Goal: Information Seeking & Learning: Learn about a topic

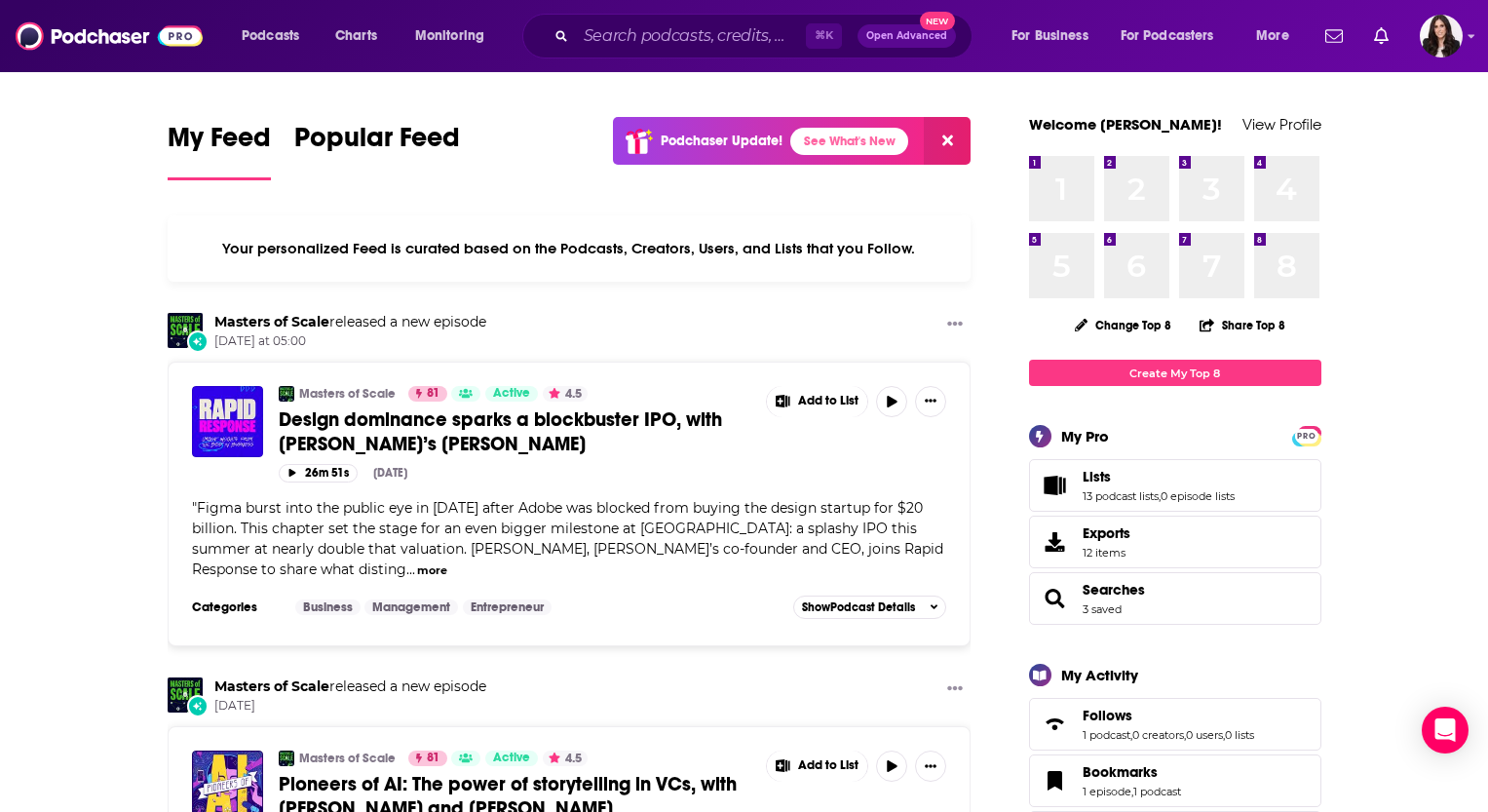
click at [718, 54] on div "⌘ K Open Advanced New" at bounding box center [747, 36] width 450 height 45
click at [708, 31] on input "Search podcasts, credits, & more..." at bounding box center [691, 36] width 230 height 31
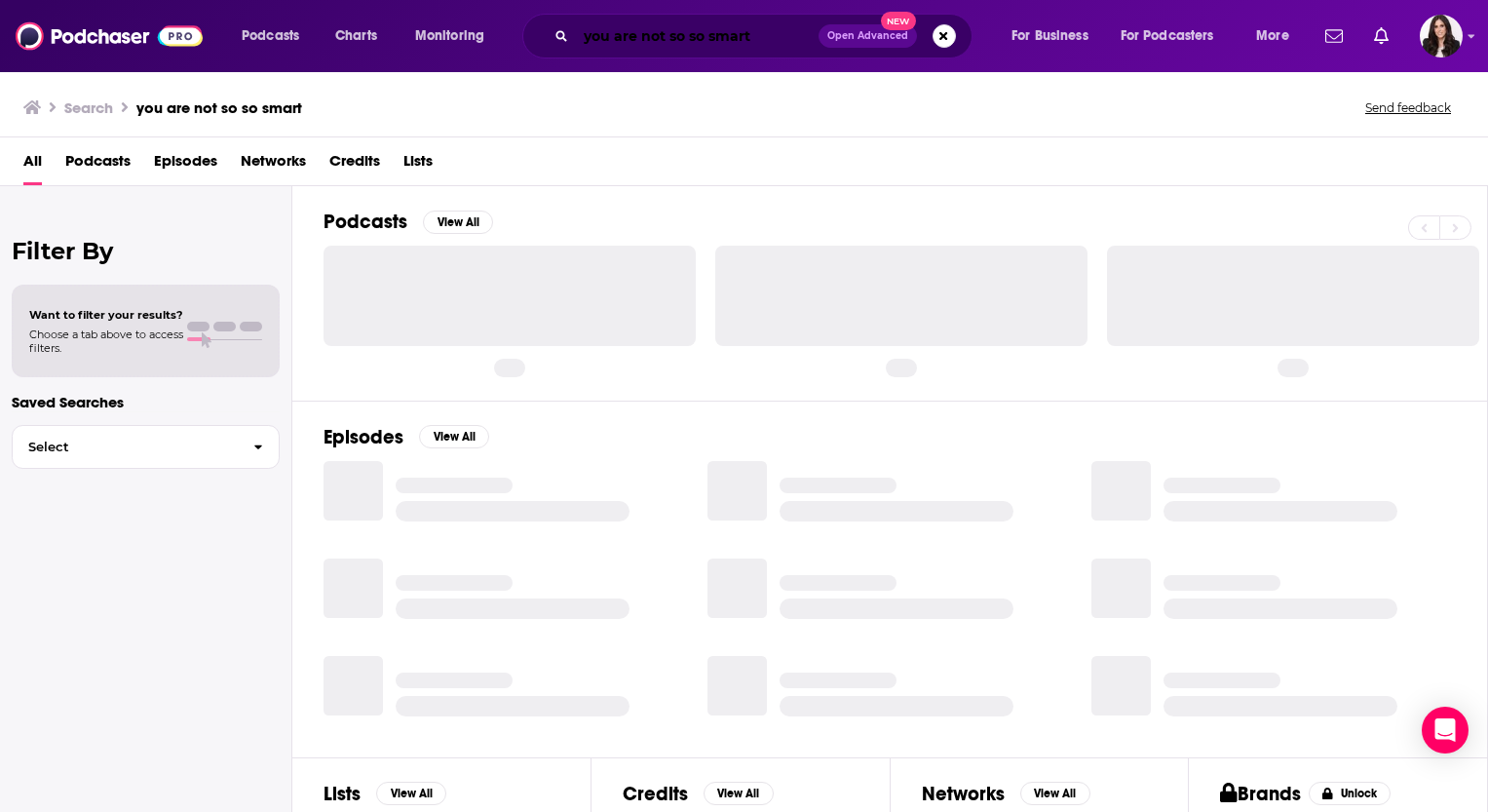
click at [705, 35] on input "you are not so so smart" at bounding box center [698, 36] width 243 height 31
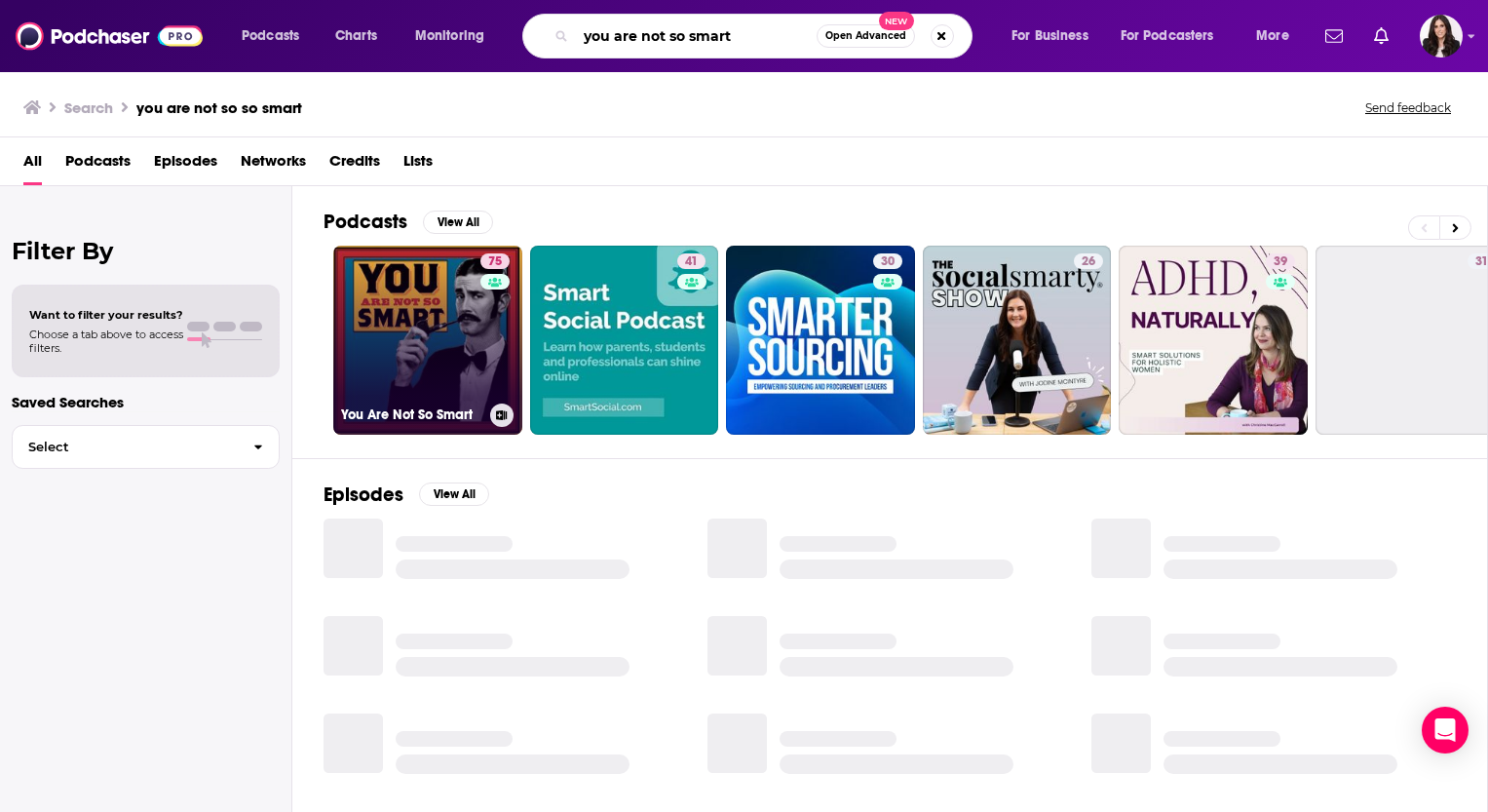
type input "you are not so smart"
click at [414, 343] on link "75 You Are Not So Smart" at bounding box center [428, 340] width 189 height 189
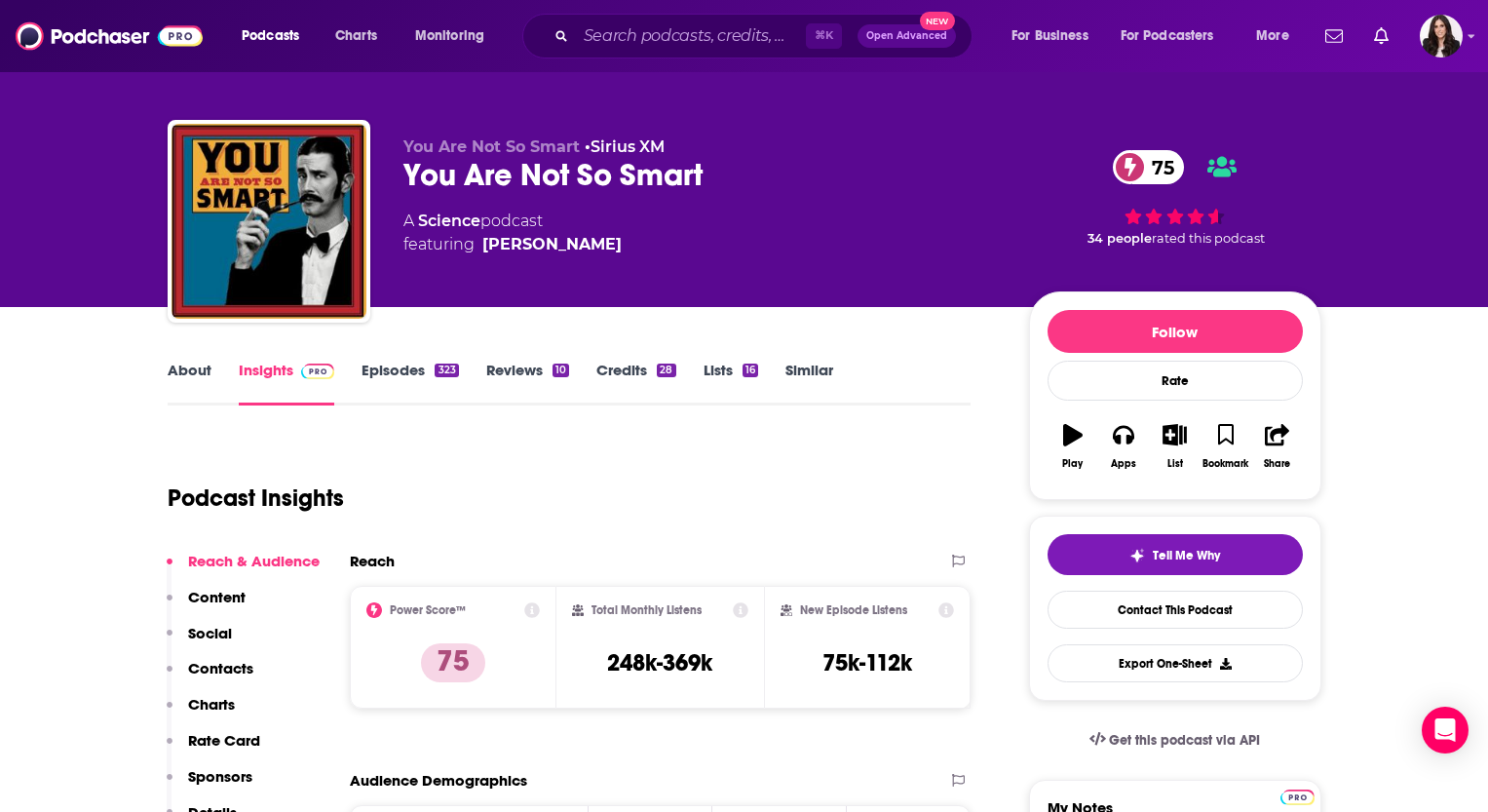
scroll to position [14, 0]
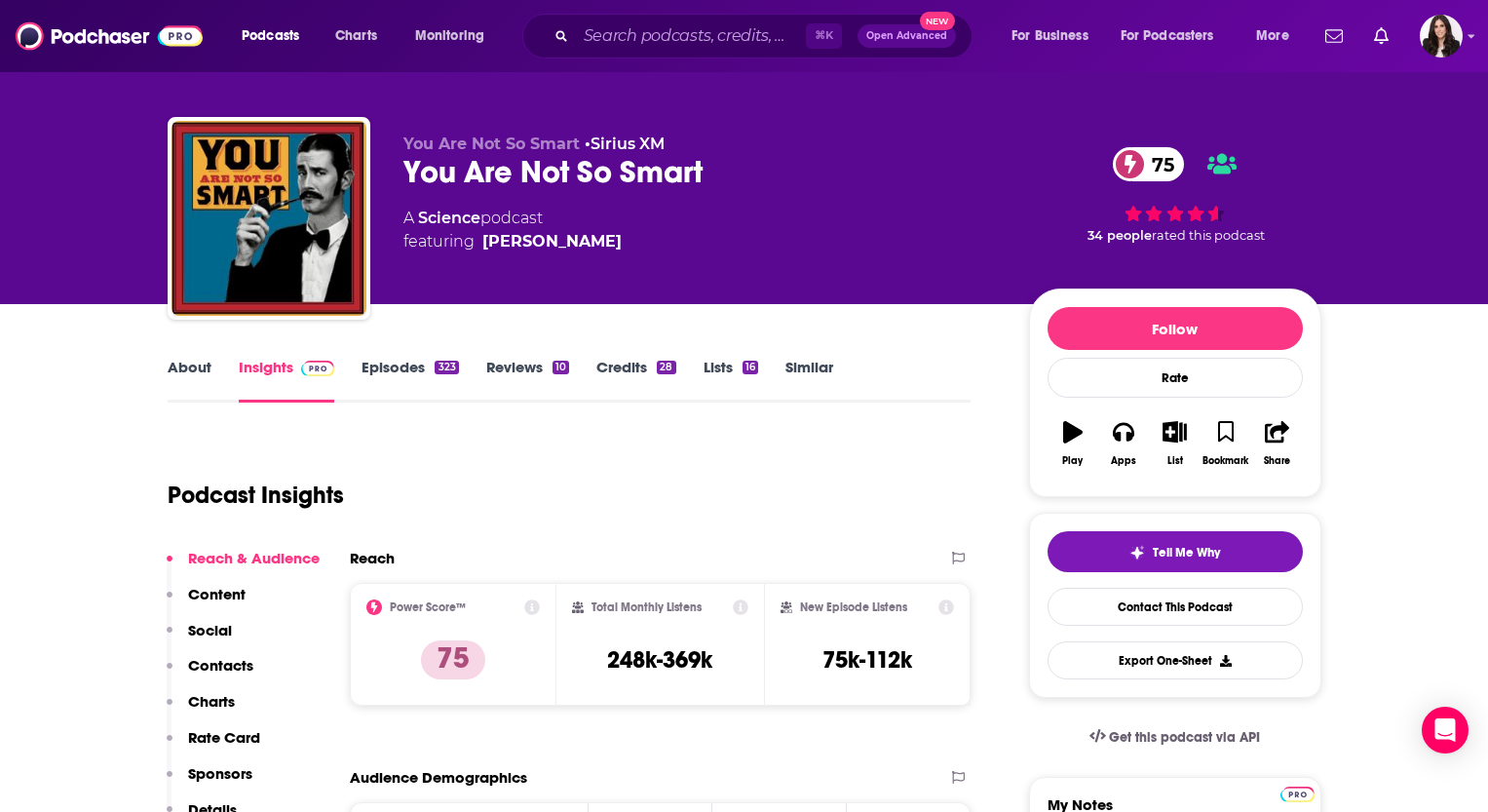
click at [411, 372] on link "Episodes 323" at bounding box center [409, 379] width 97 height 45
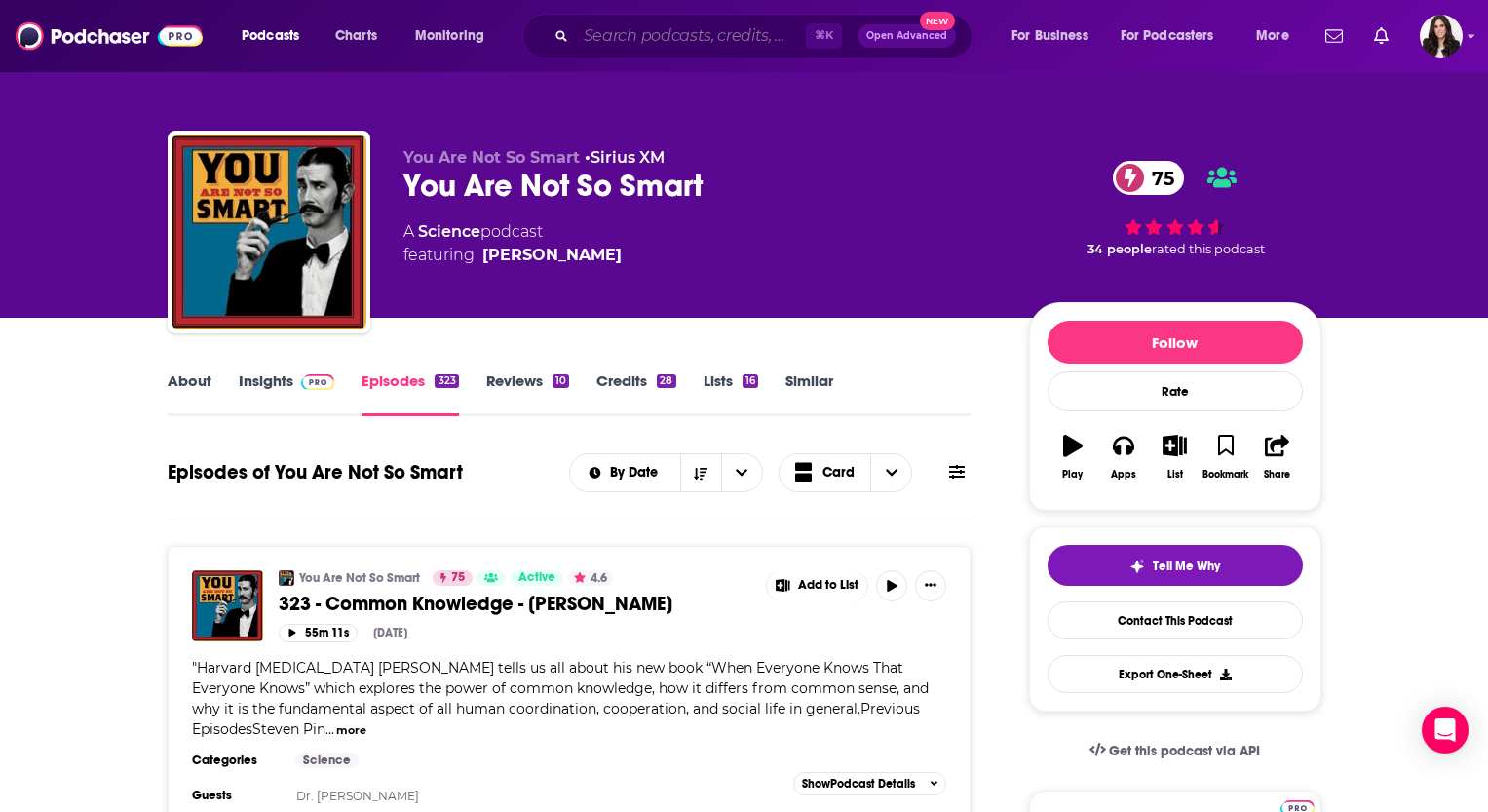
click at [658, 30] on input "Search podcasts, credits, & more..." at bounding box center [691, 36] width 230 height 31
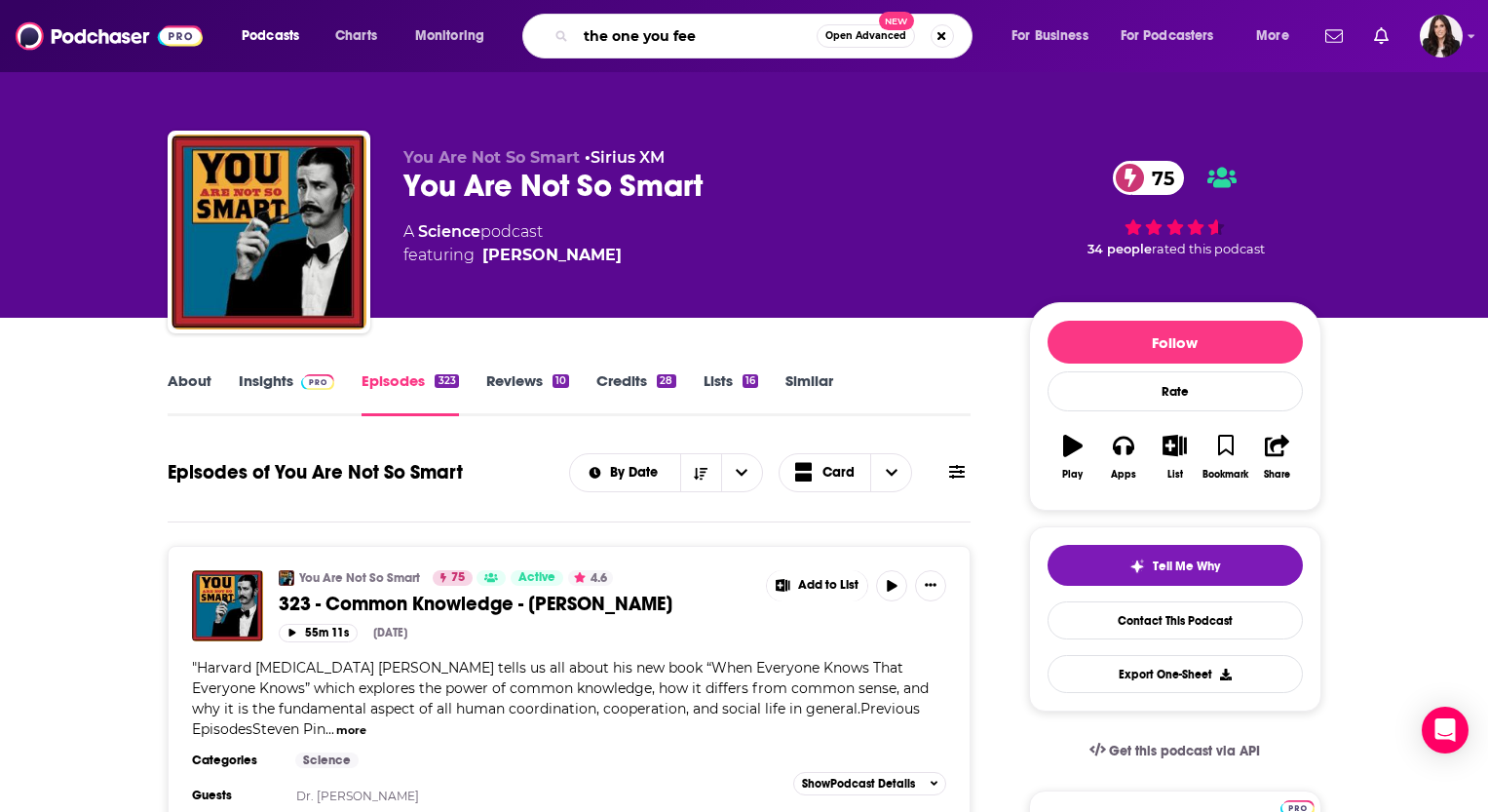
type input "the one you feed"
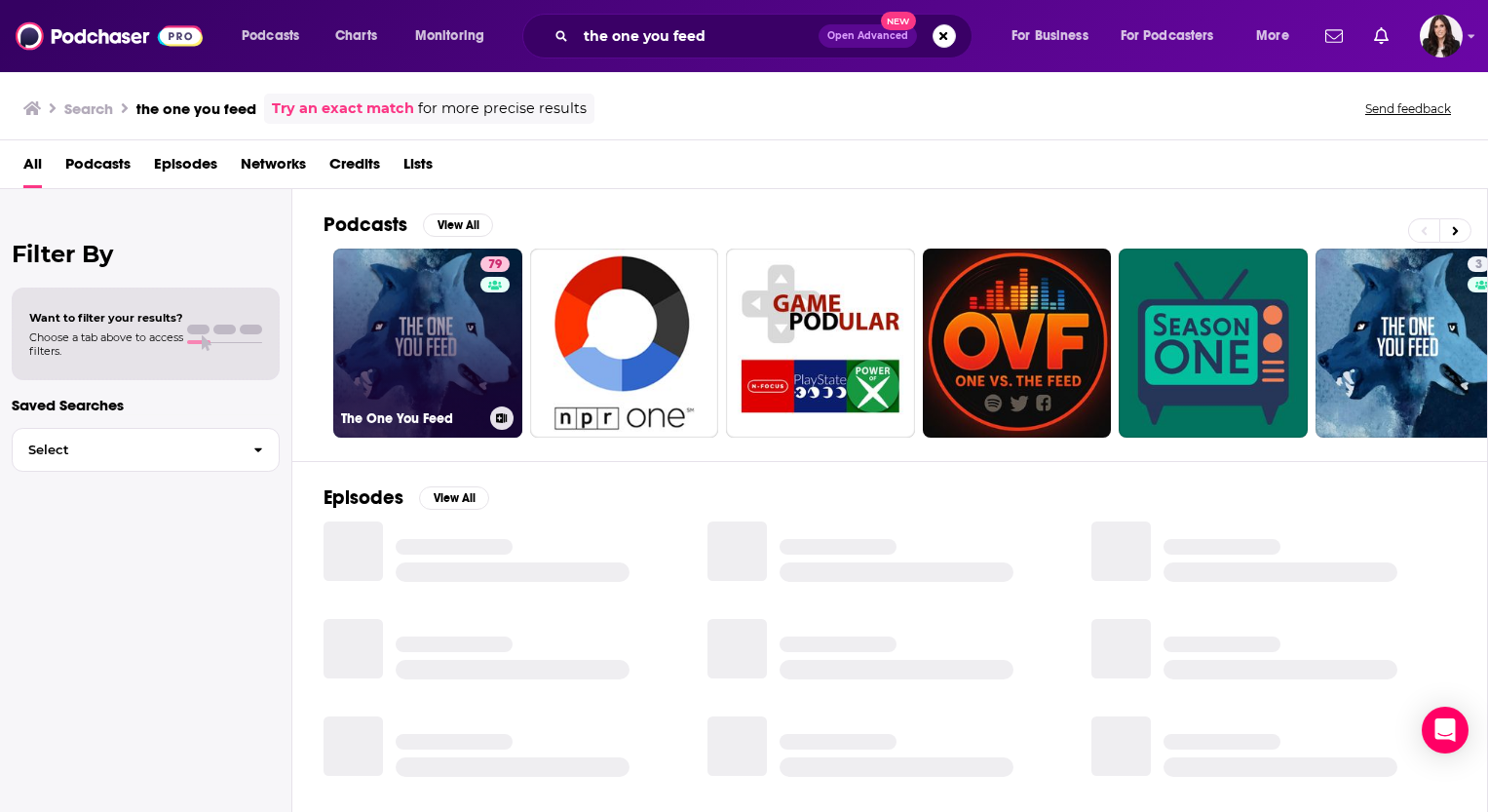
click at [430, 314] on link "79 The One You Feed" at bounding box center [428, 343] width 189 height 189
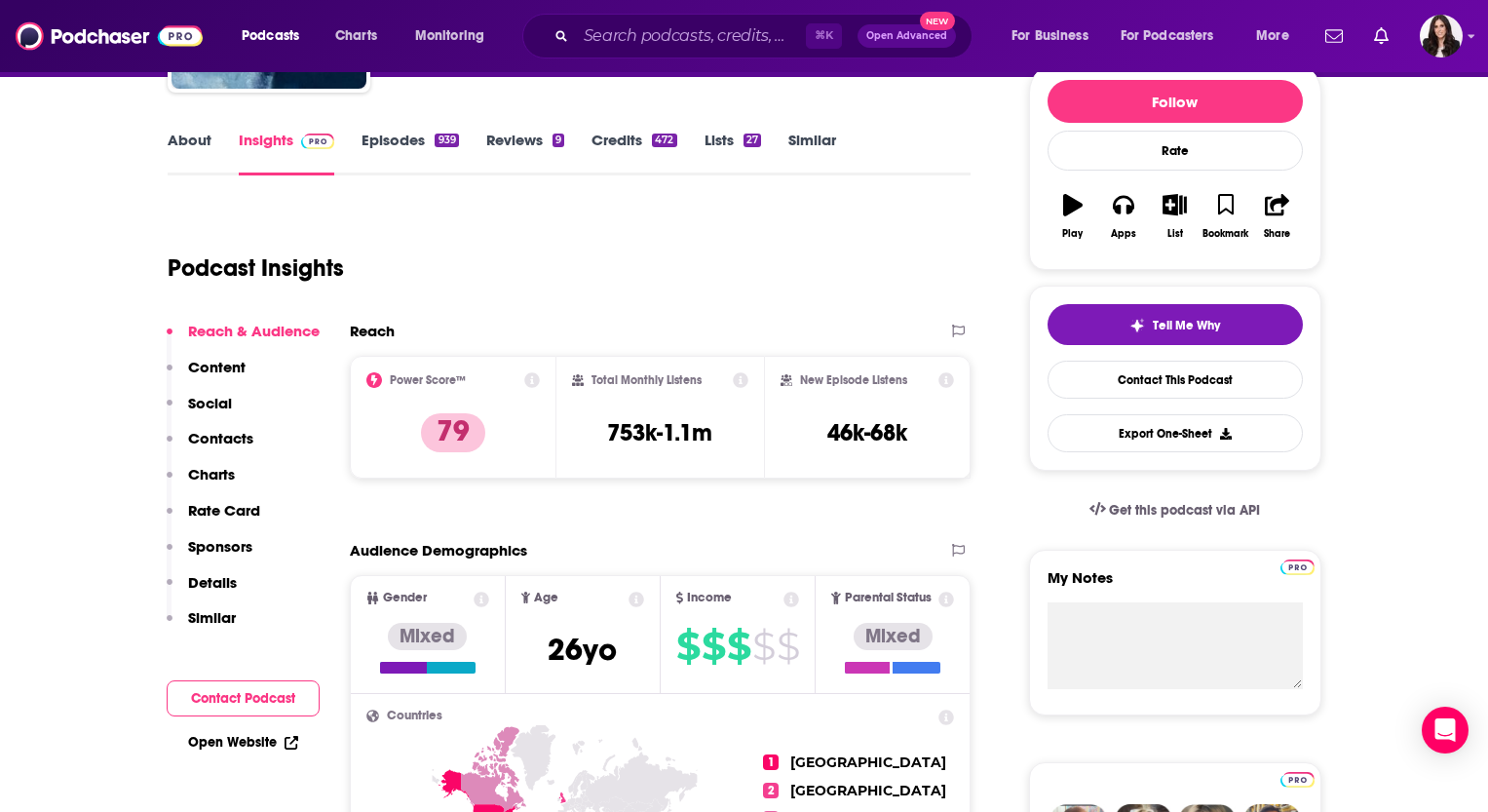
scroll to position [214, 0]
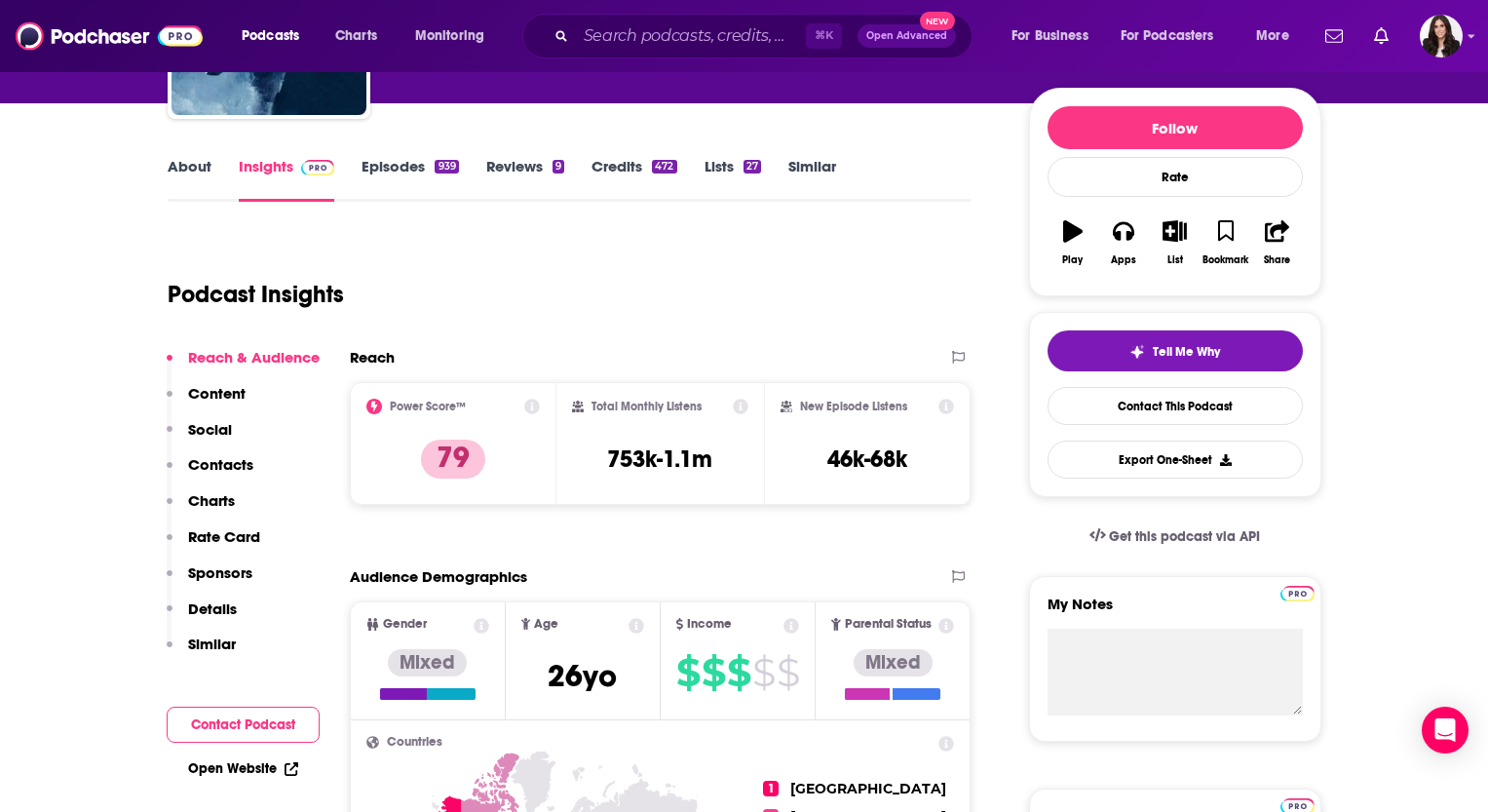
click at [178, 163] on link "About" at bounding box center [189, 179] width 44 height 45
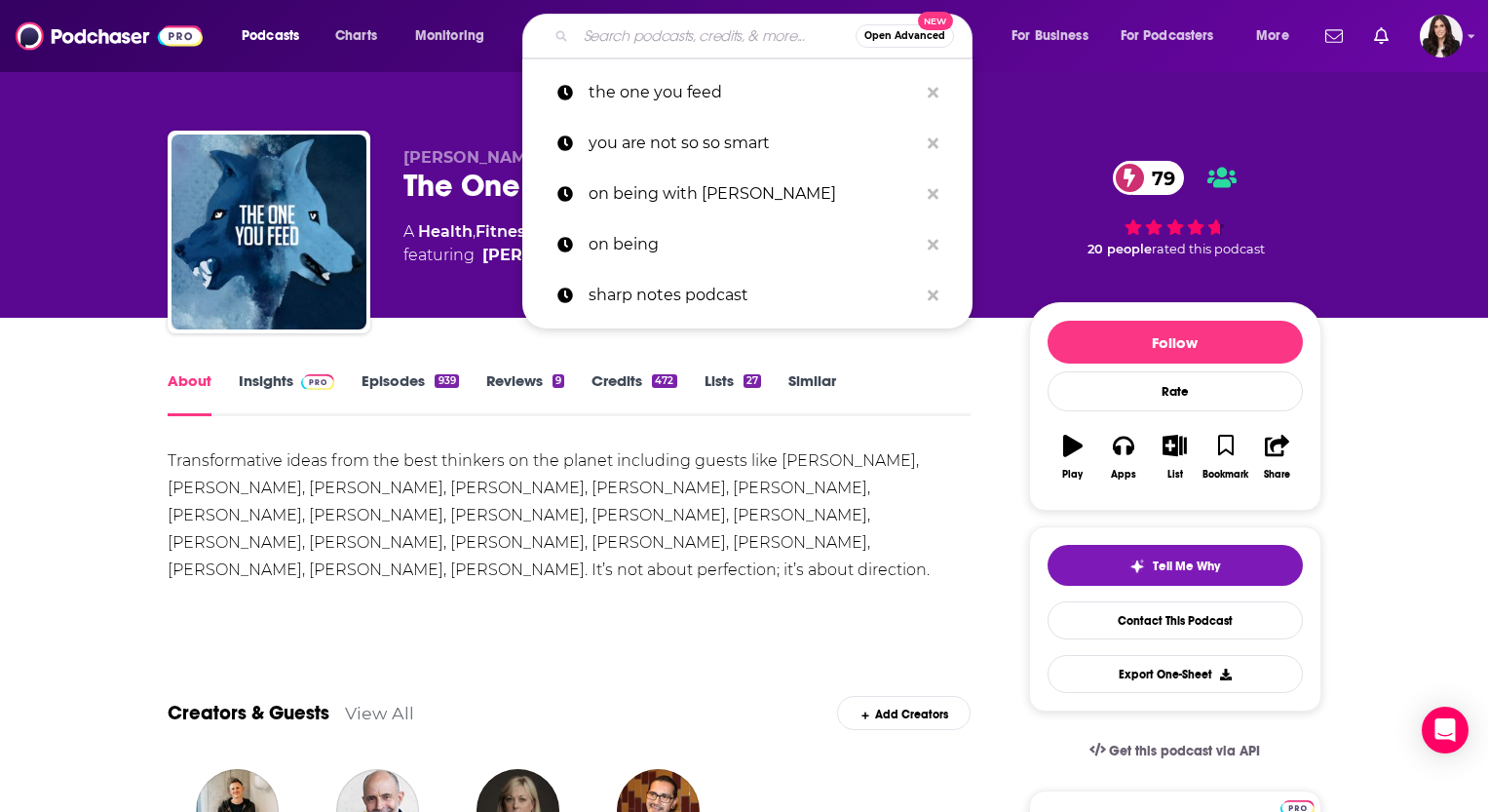
click at [614, 39] on input "Search podcasts, credits, & more..." at bounding box center [716, 36] width 280 height 31
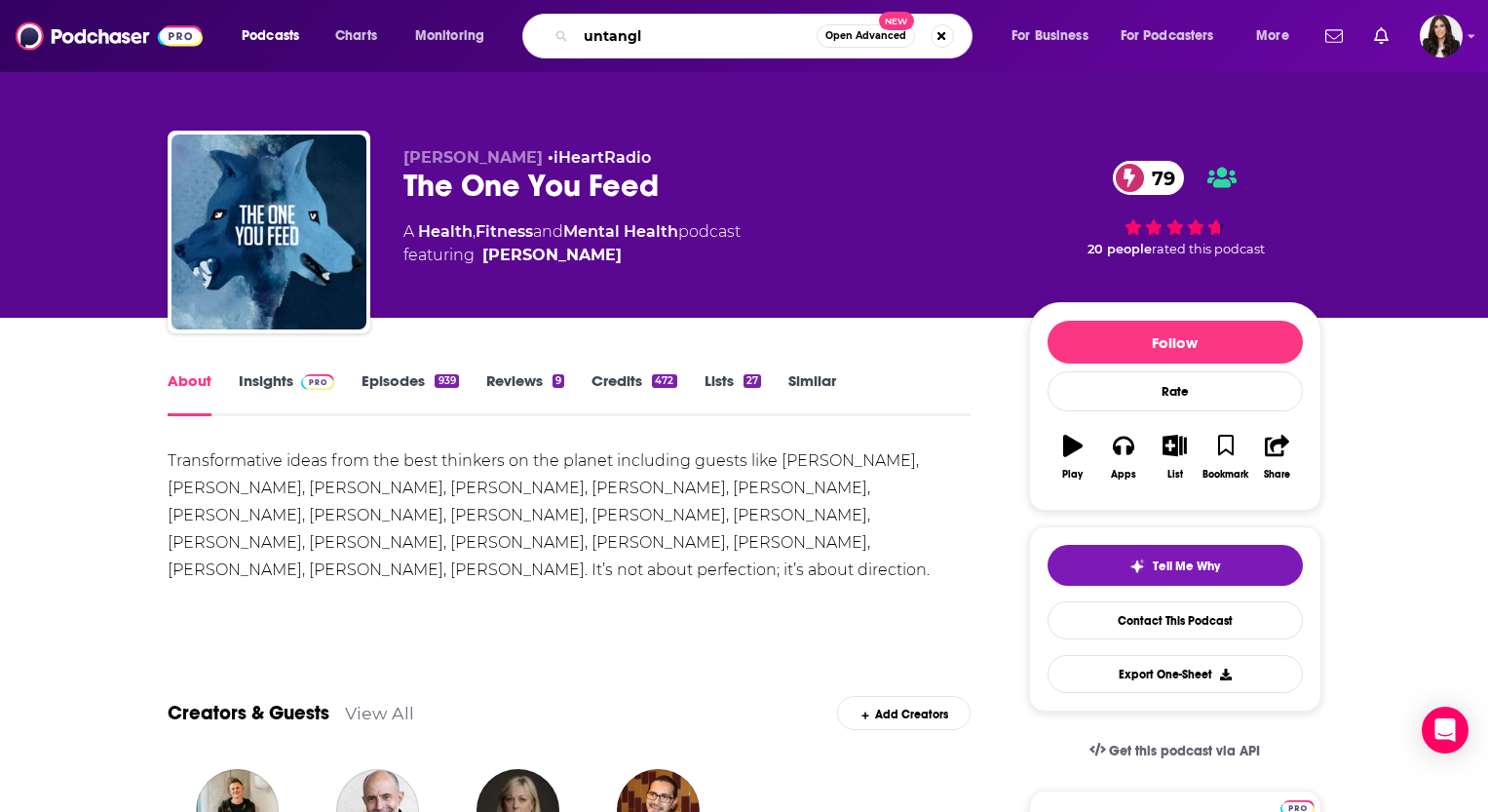
type input "untangle"
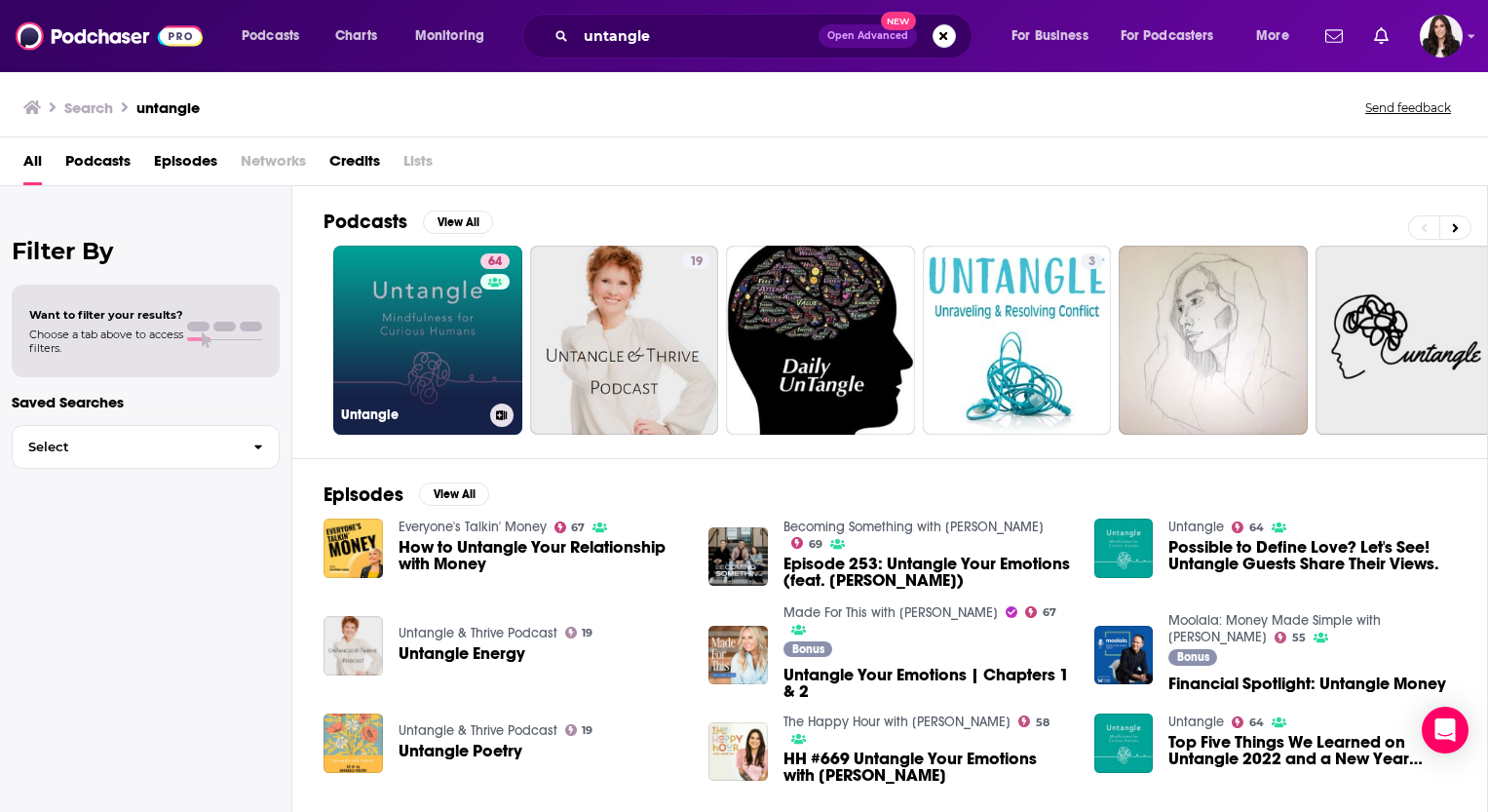
click at [405, 345] on link "64 Untangle" at bounding box center [428, 340] width 189 height 189
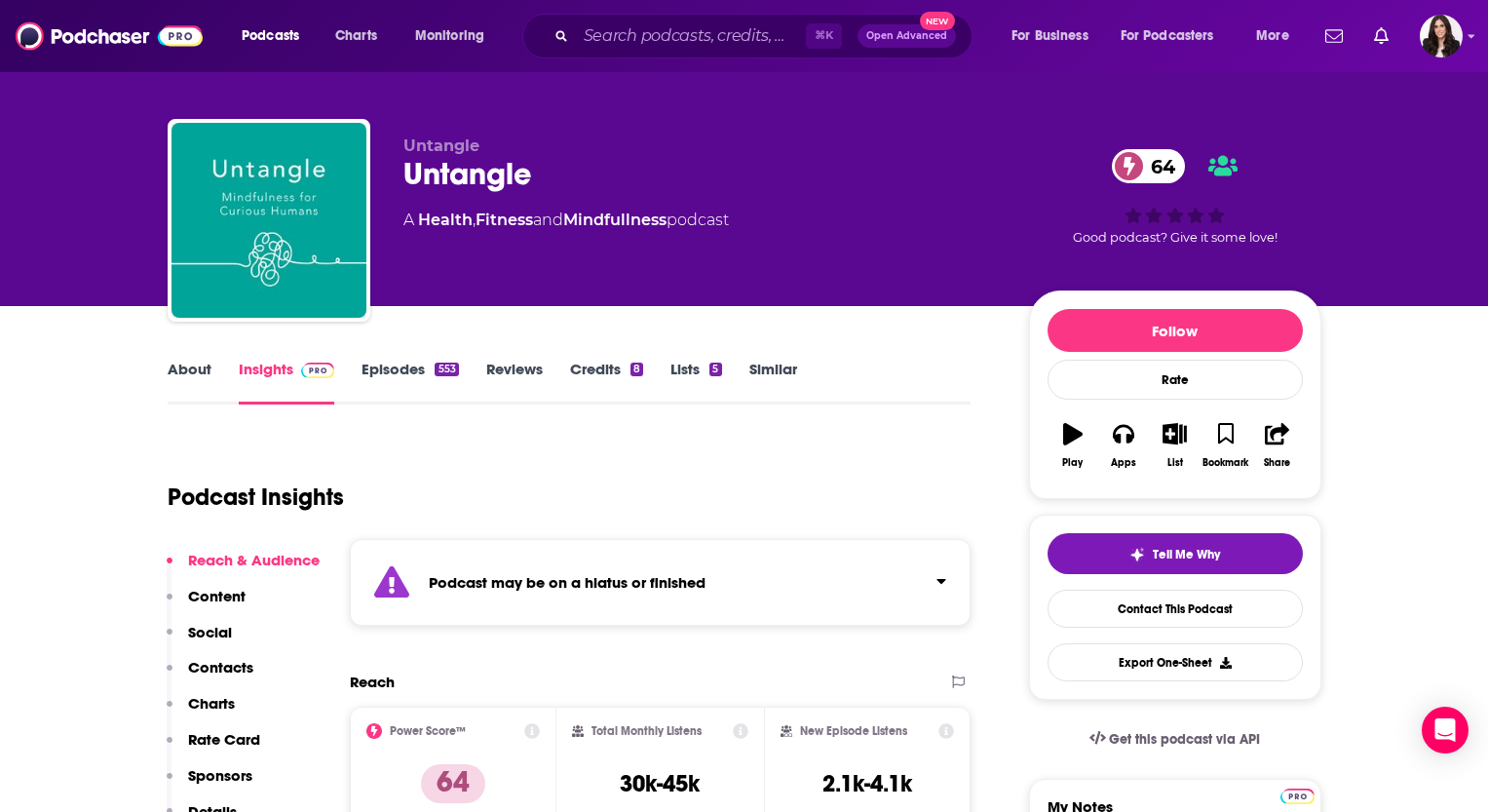
scroll to position [16, 0]
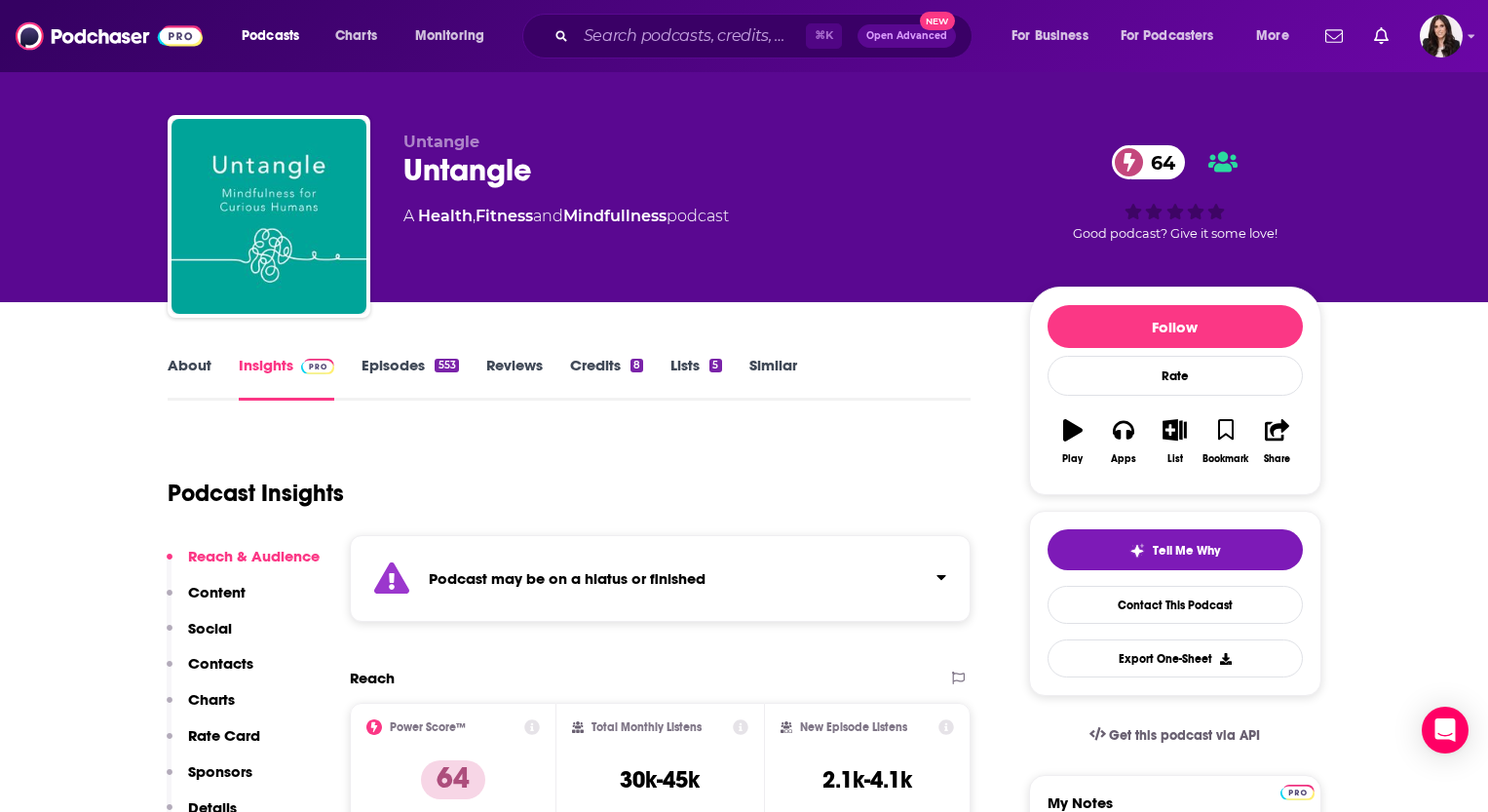
click at [180, 361] on link "About" at bounding box center [189, 377] width 44 height 45
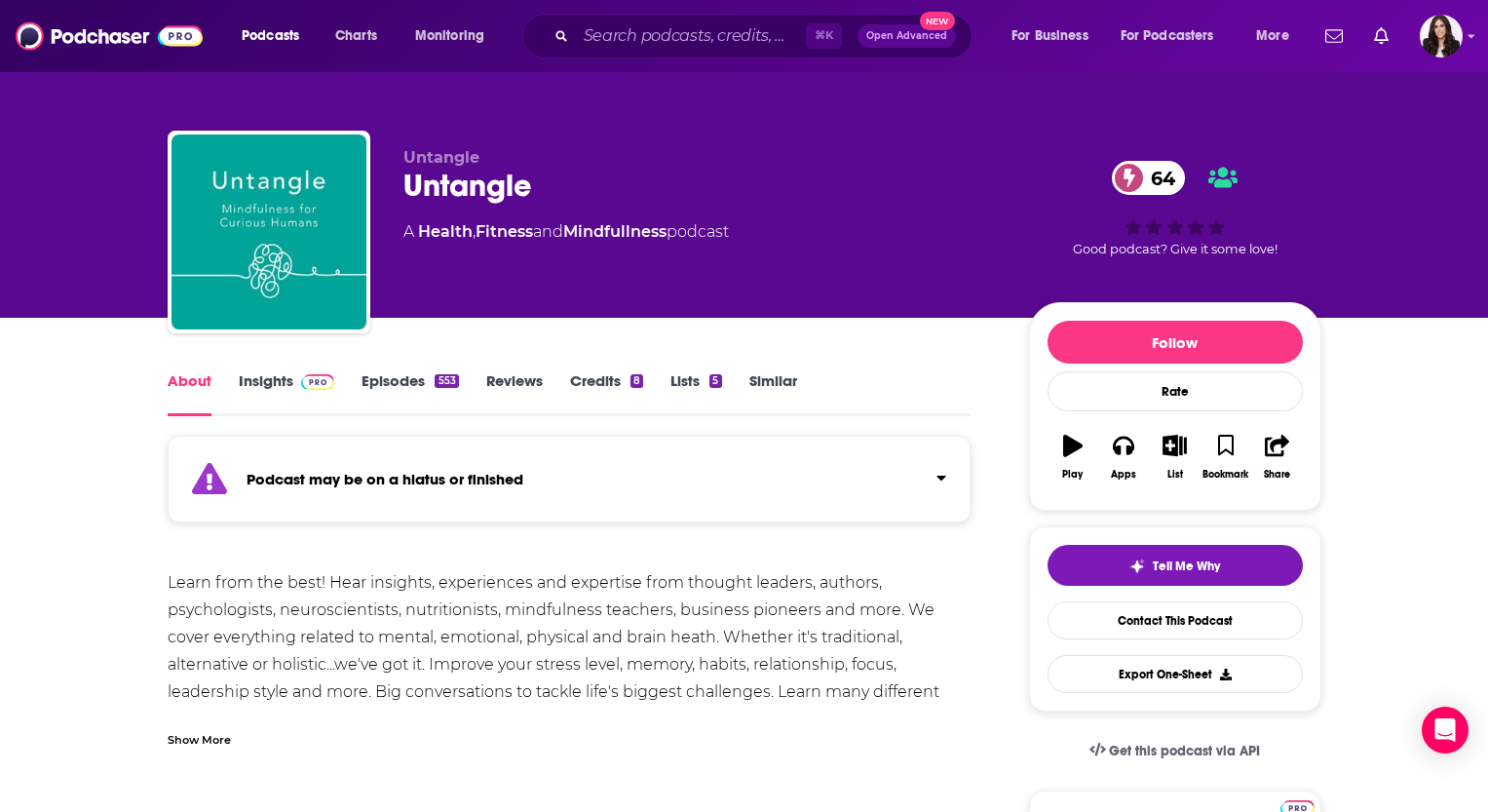
scroll to position [67, 0]
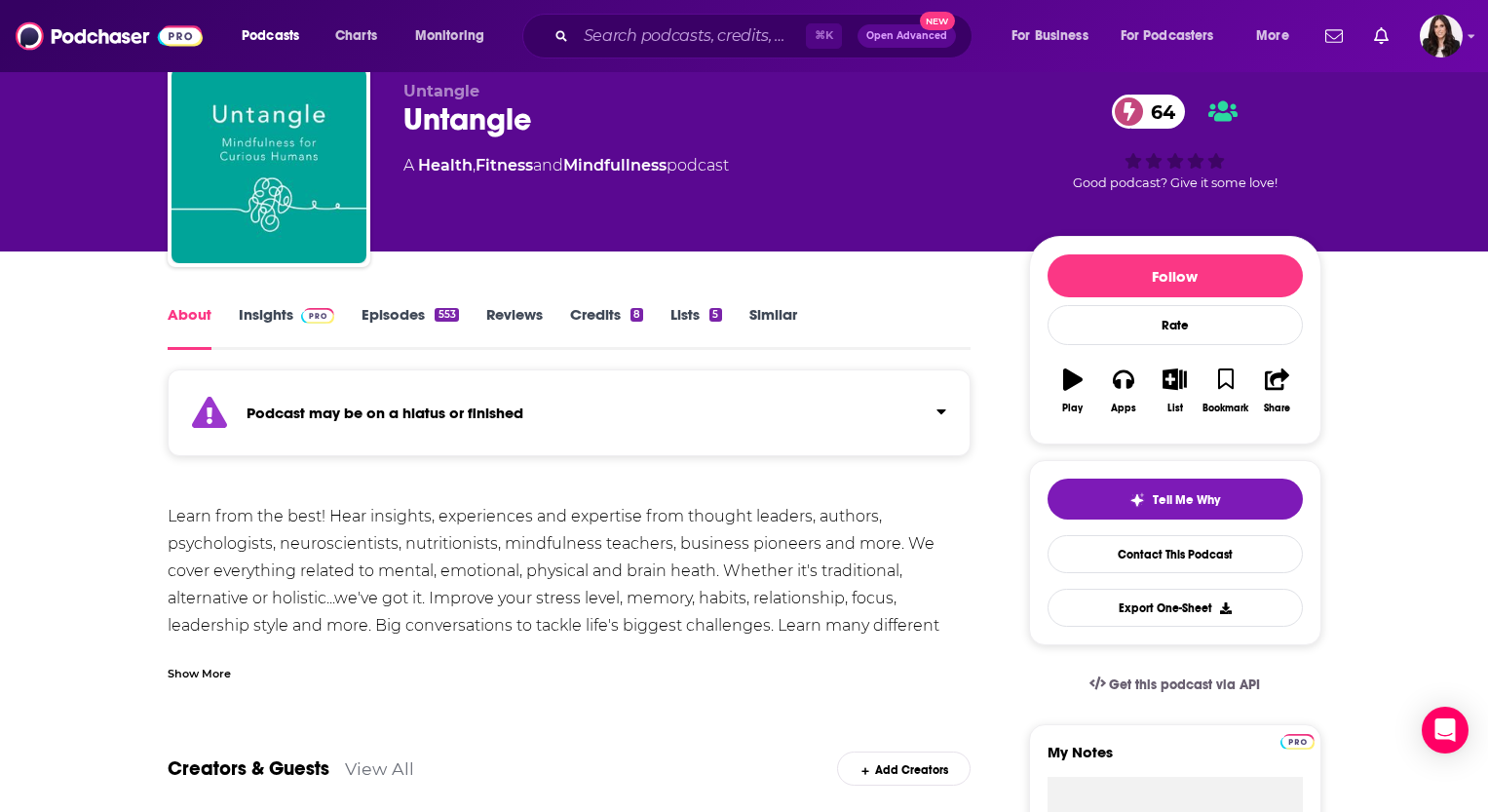
click at [216, 676] on div "Show More" at bounding box center [199, 672] width 64 height 19
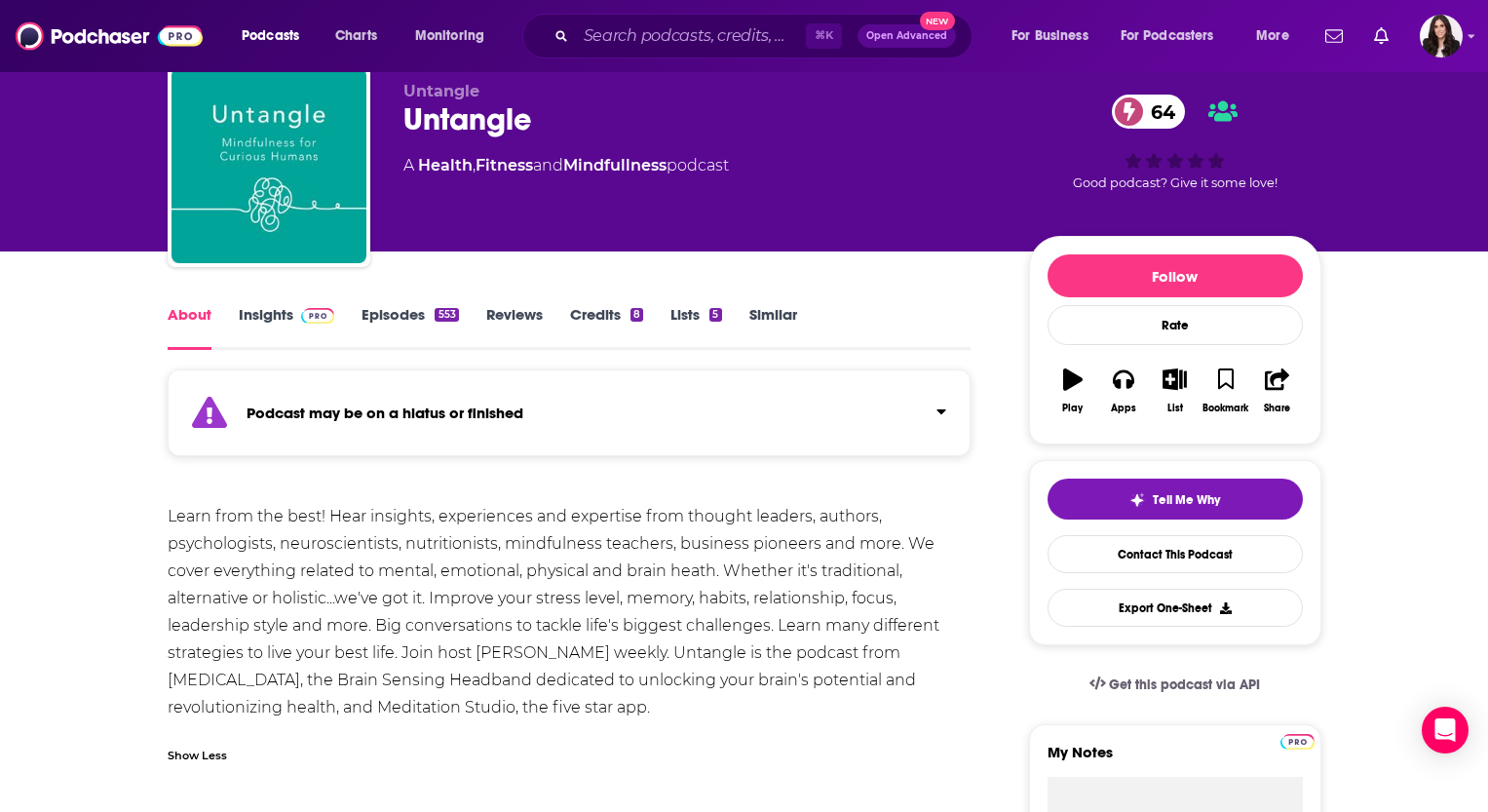
scroll to position [113, 0]
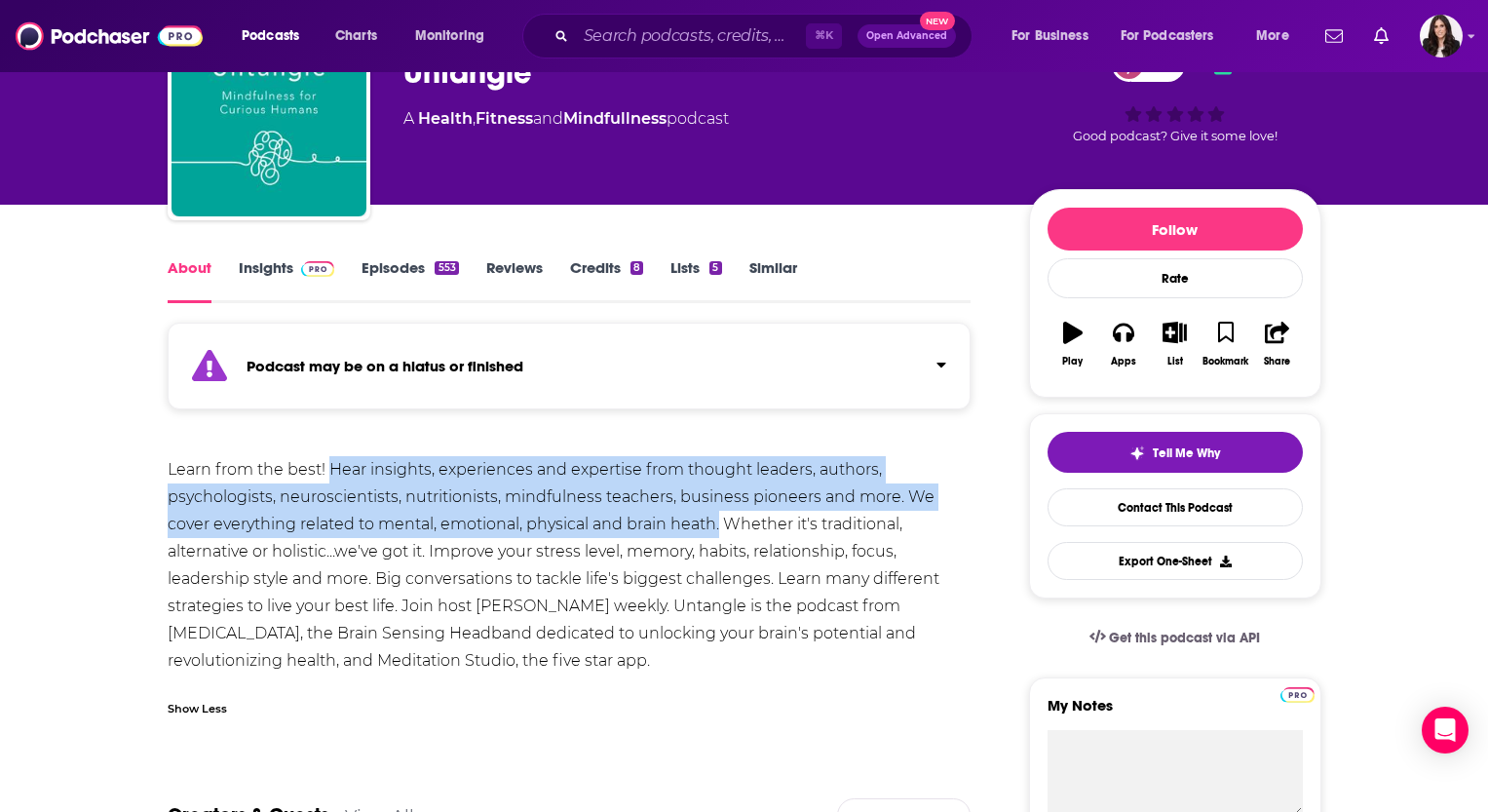
drag, startPoint x: 328, startPoint y: 460, endPoint x: 722, endPoint y: 516, distance: 398.0
click at [722, 516] on div "Learn from the best! Hear insights, experiences and expertise from thought lead…" at bounding box center [569, 564] width 804 height 218
copy div "Hear insights, experiences and expertise from thought leaders, authors, psychol…"
